Goal: Information Seeking & Learning: Understand process/instructions

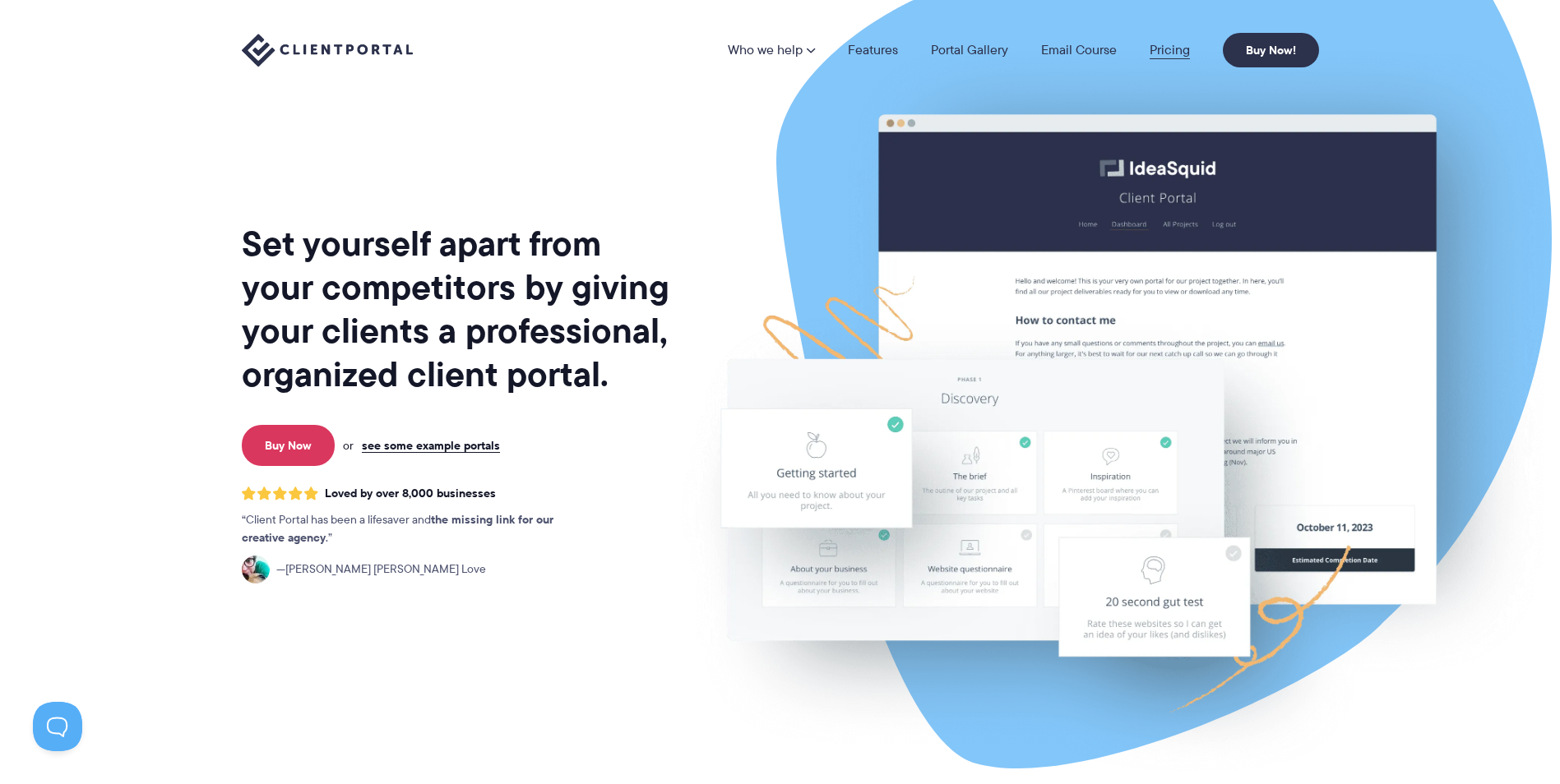
click at [1164, 52] on link "Pricing" at bounding box center [1170, 49] width 41 height 13
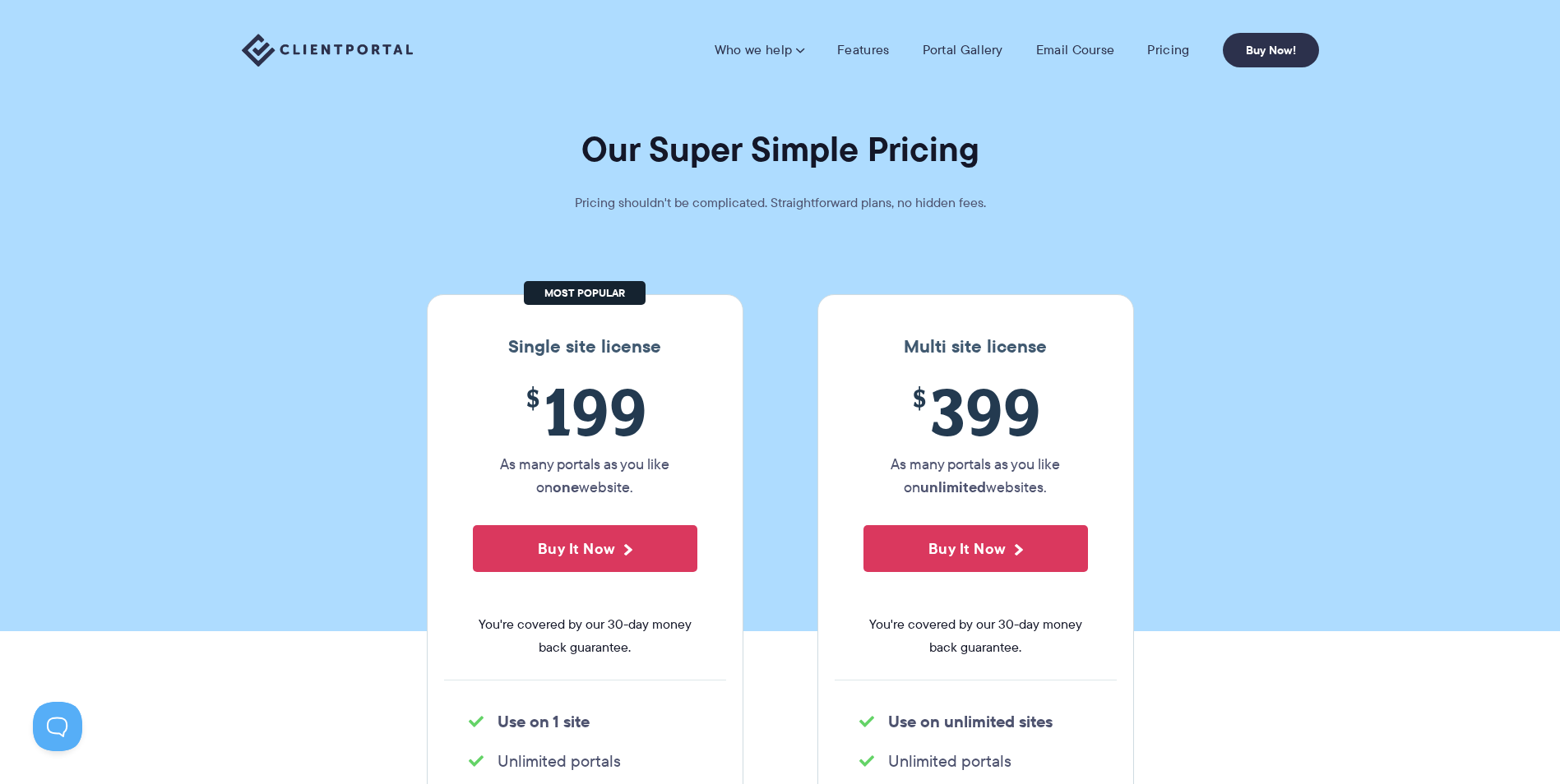
click at [257, 458] on section "Our Super Simple Pricing Pricing shouldn't be complicated. Straightforward plan…" at bounding box center [780, 316] width 1560 height 632
